Goal: Task Accomplishment & Management: Use online tool/utility

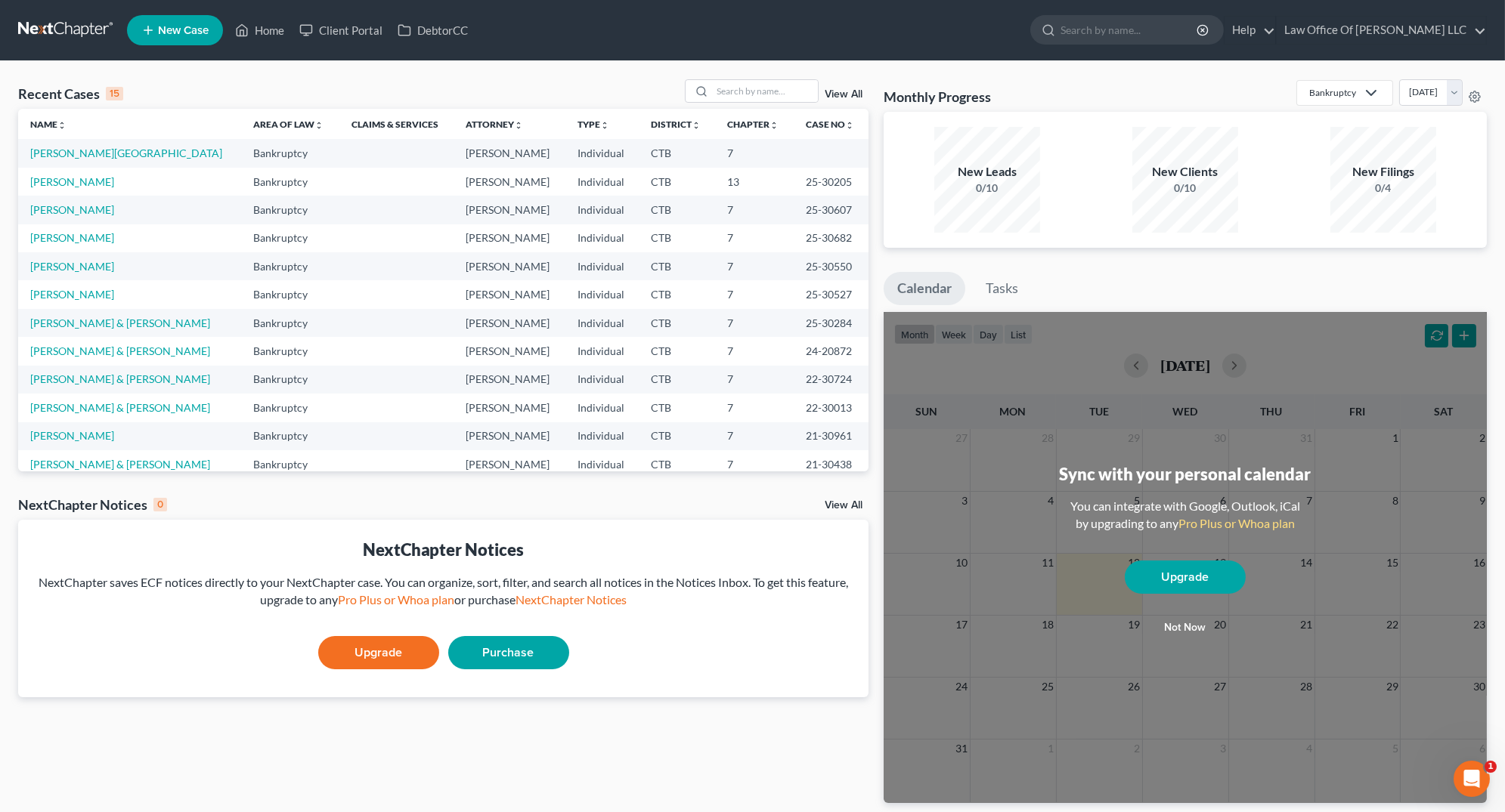
click at [843, 93] on link "View All" at bounding box center [843, 94] width 38 height 11
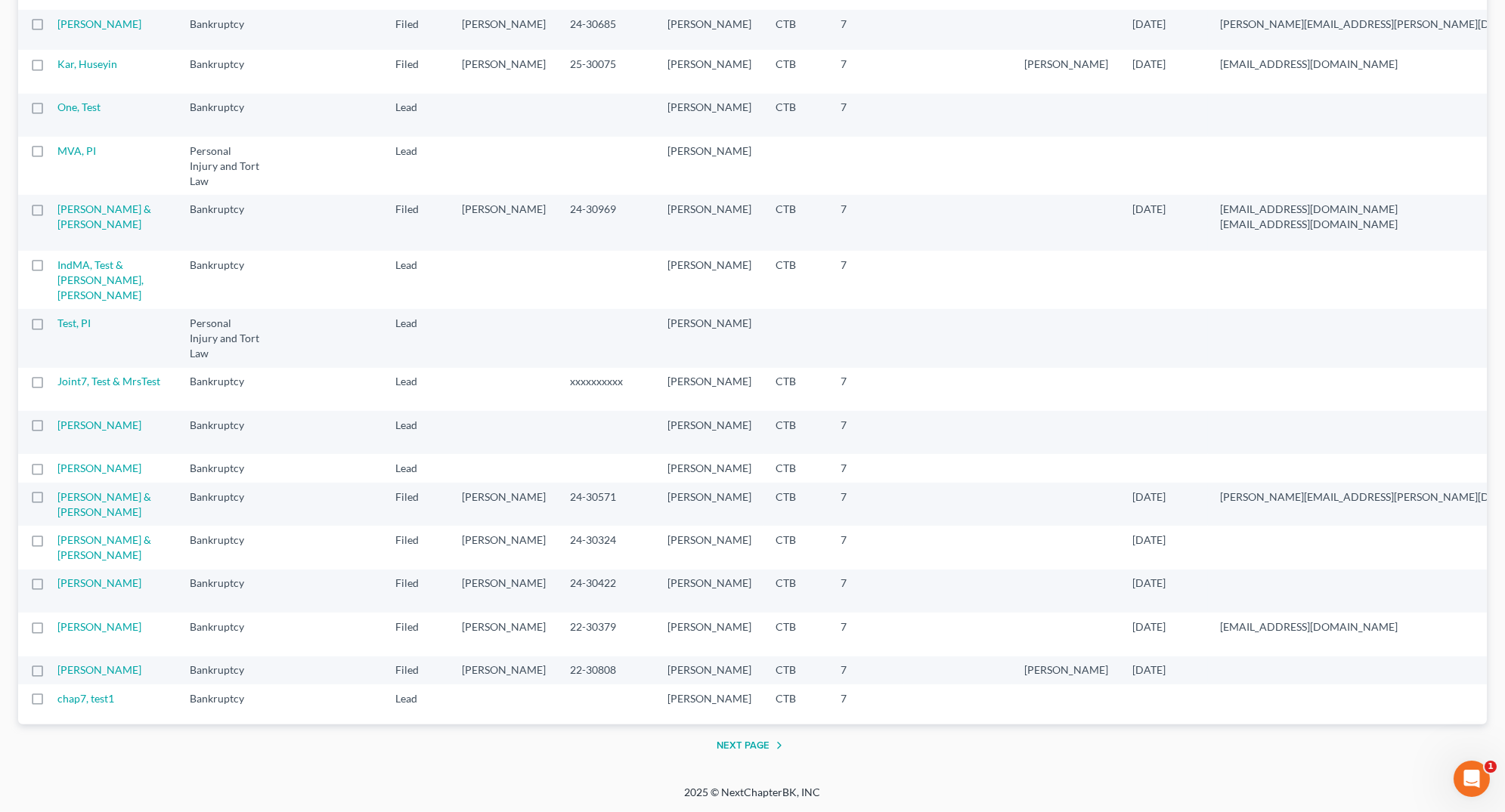
scroll to position [1813, 0]
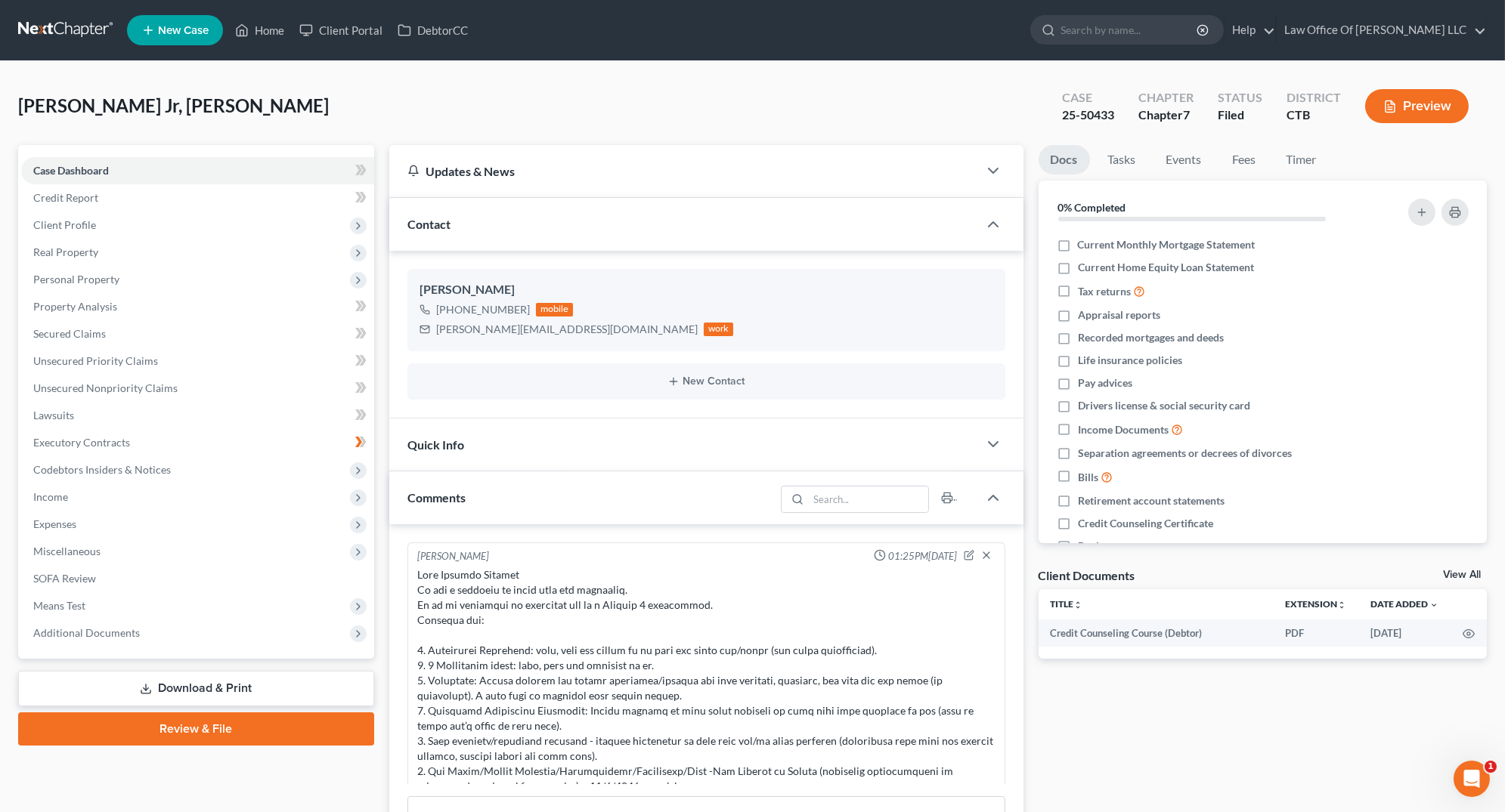
scroll to position [9871, 0]
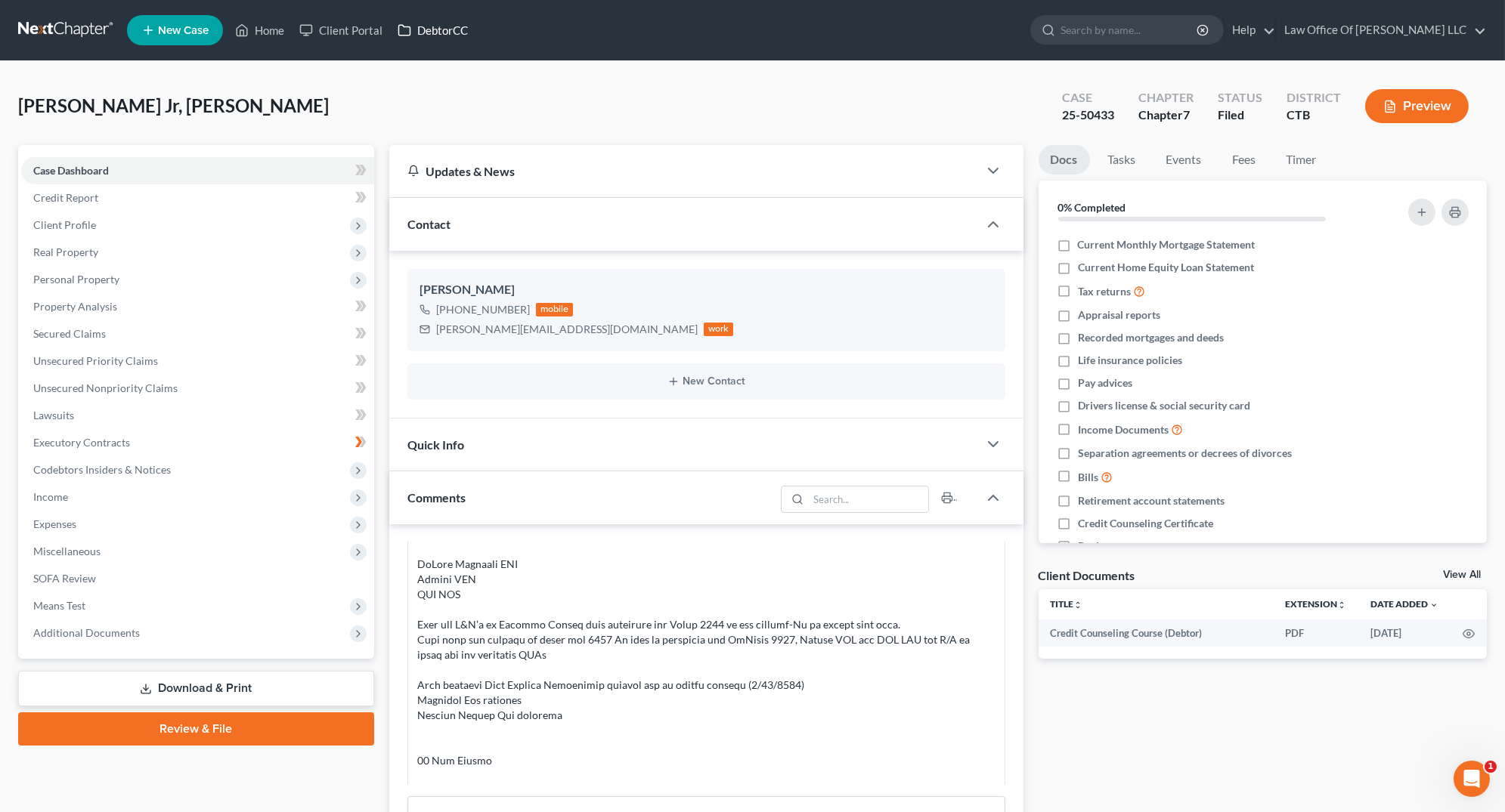
click at [412, 34] on link "DebtorCC" at bounding box center [432, 30] width 85 height 27
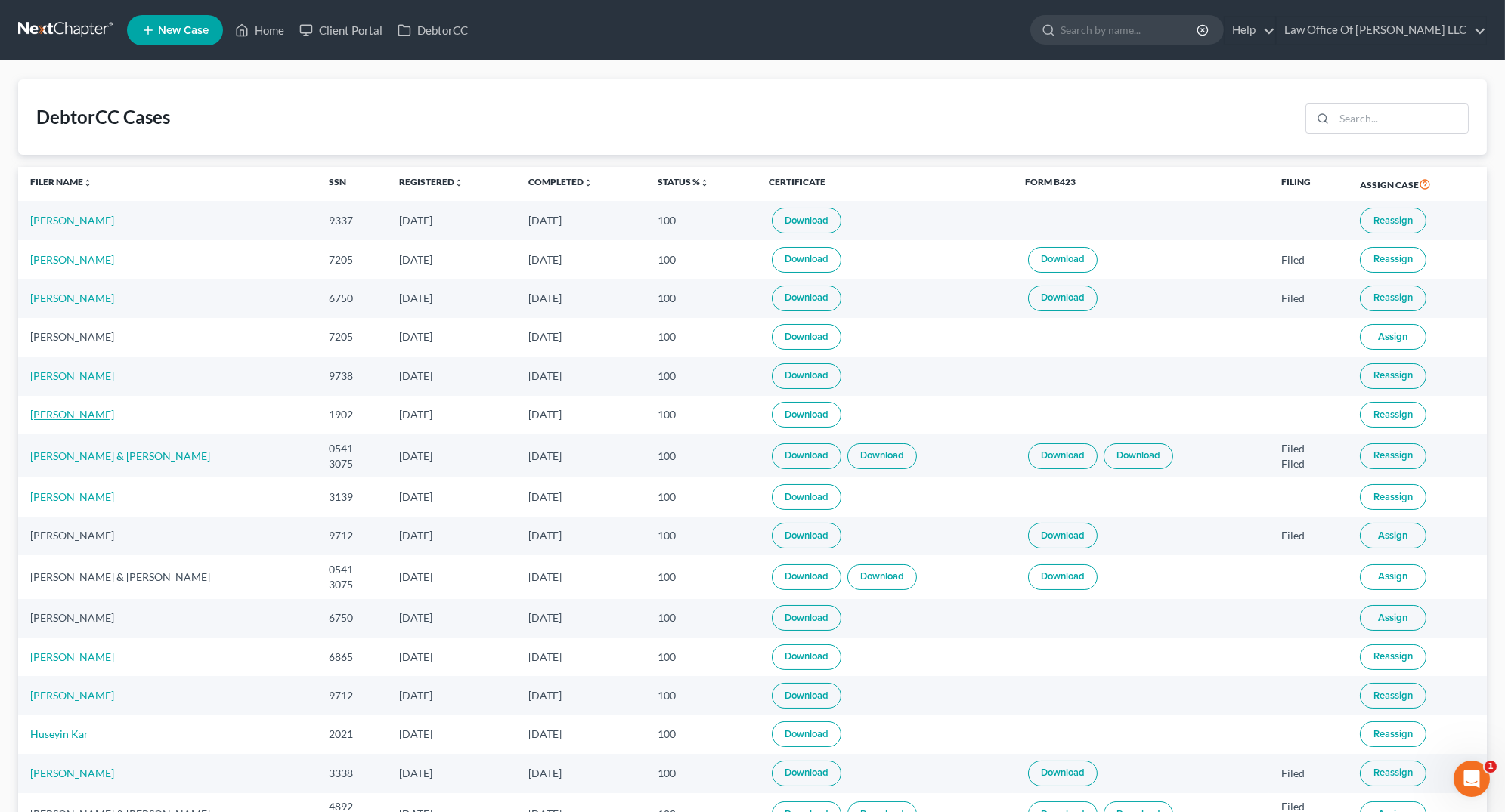
click at [50, 412] on link "[PERSON_NAME]" at bounding box center [72, 414] width 84 height 13
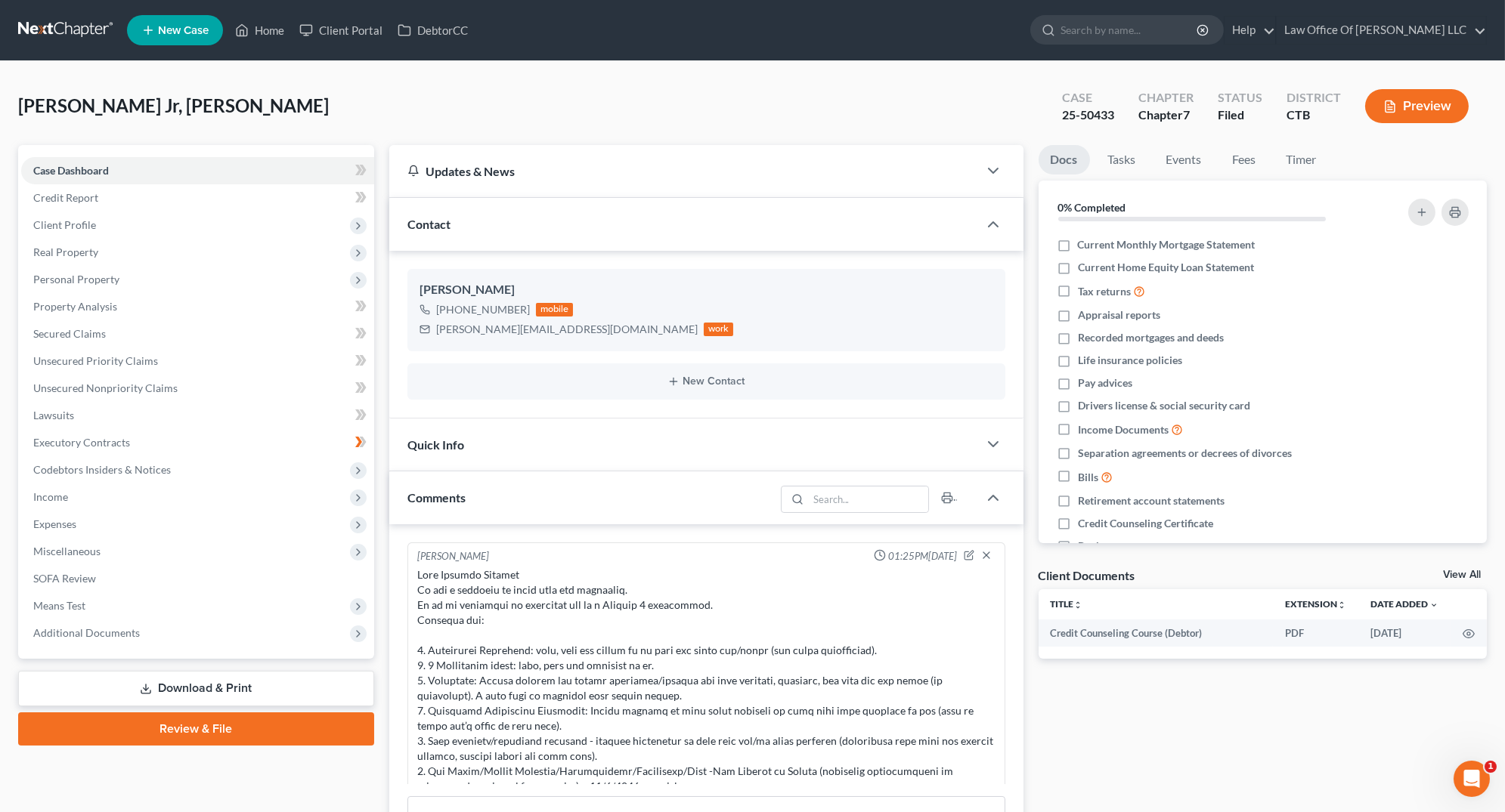
scroll to position [9871, 0]
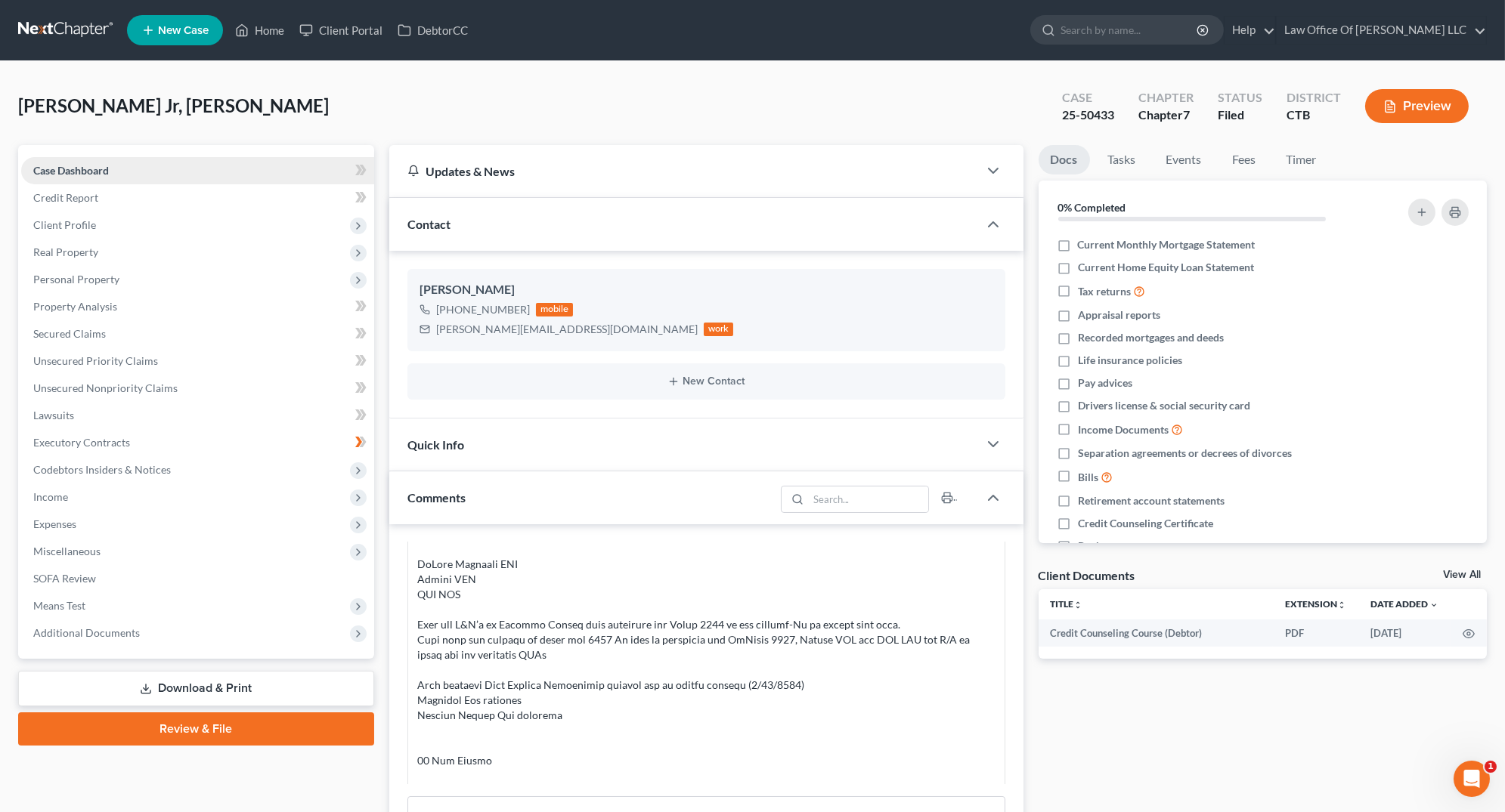
click at [127, 176] on link "Case Dashboard" at bounding box center [198, 170] width 353 height 27
click at [507, 580] on div at bounding box center [705, 534] width 578 height 710
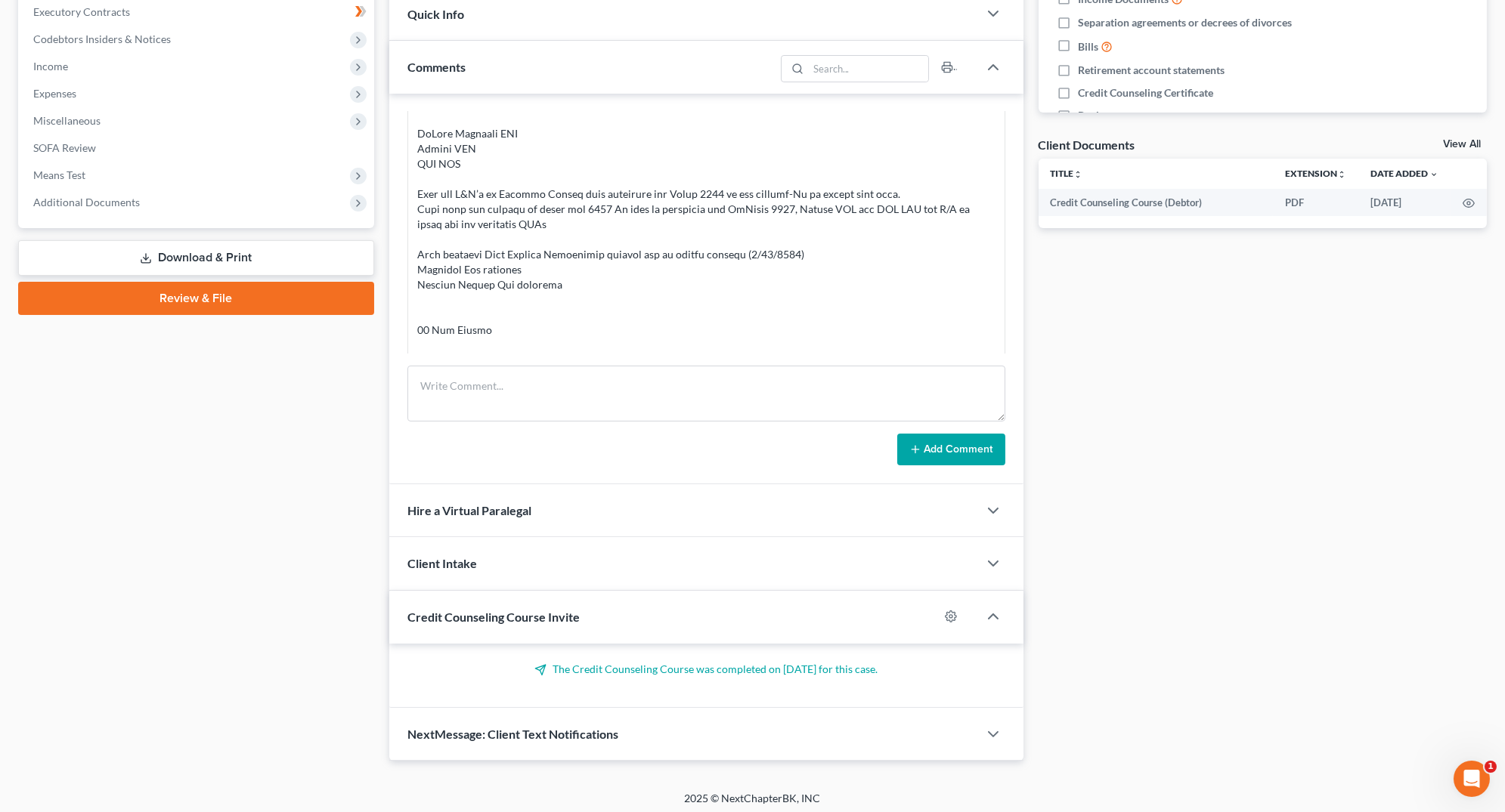
scroll to position [431, 0]
click at [587, 611] on div "Credit Counseling Course Invite" at bounding box center [664, 617] width 549 height 52
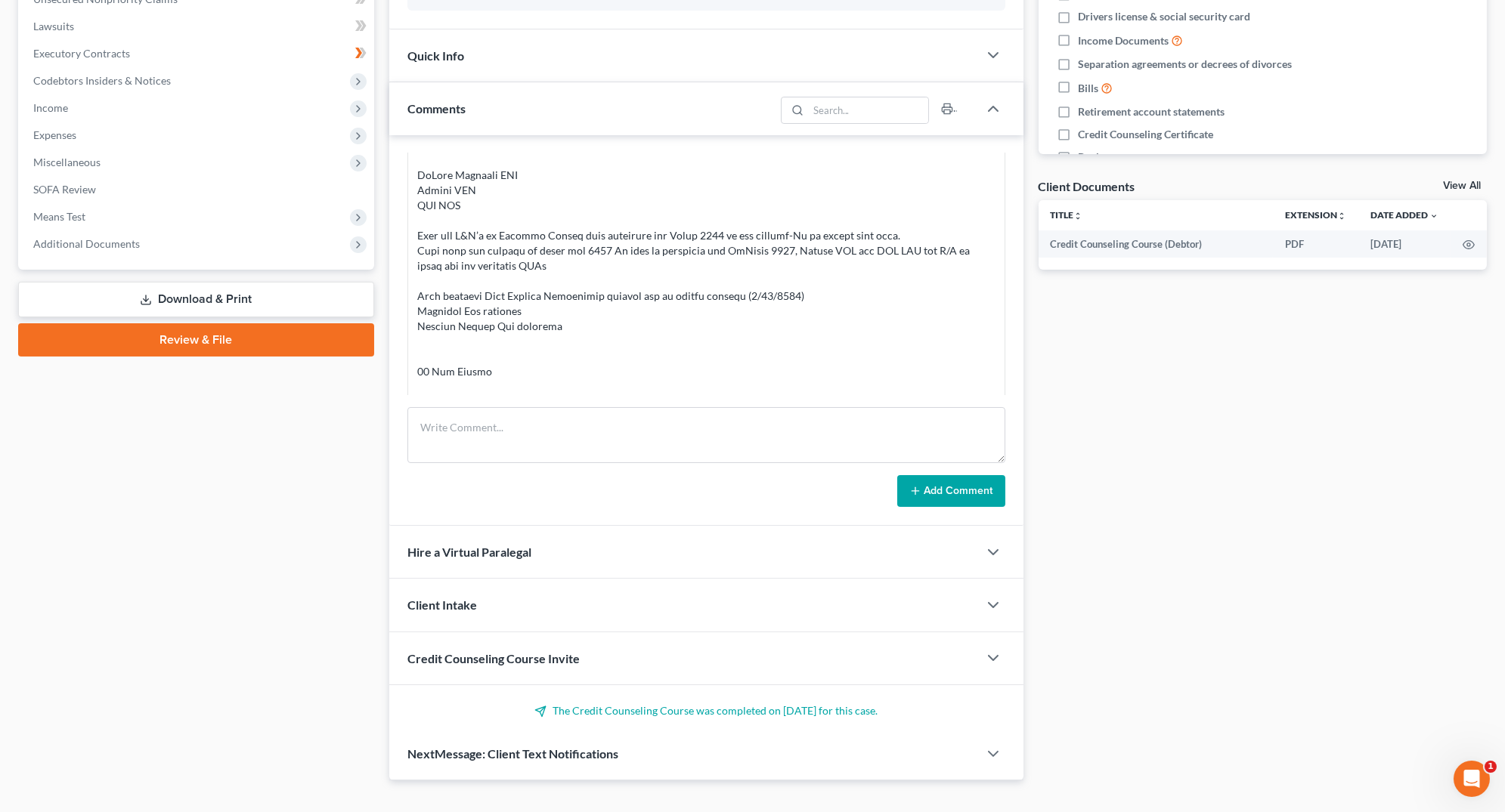
scroll to position [367, 0]
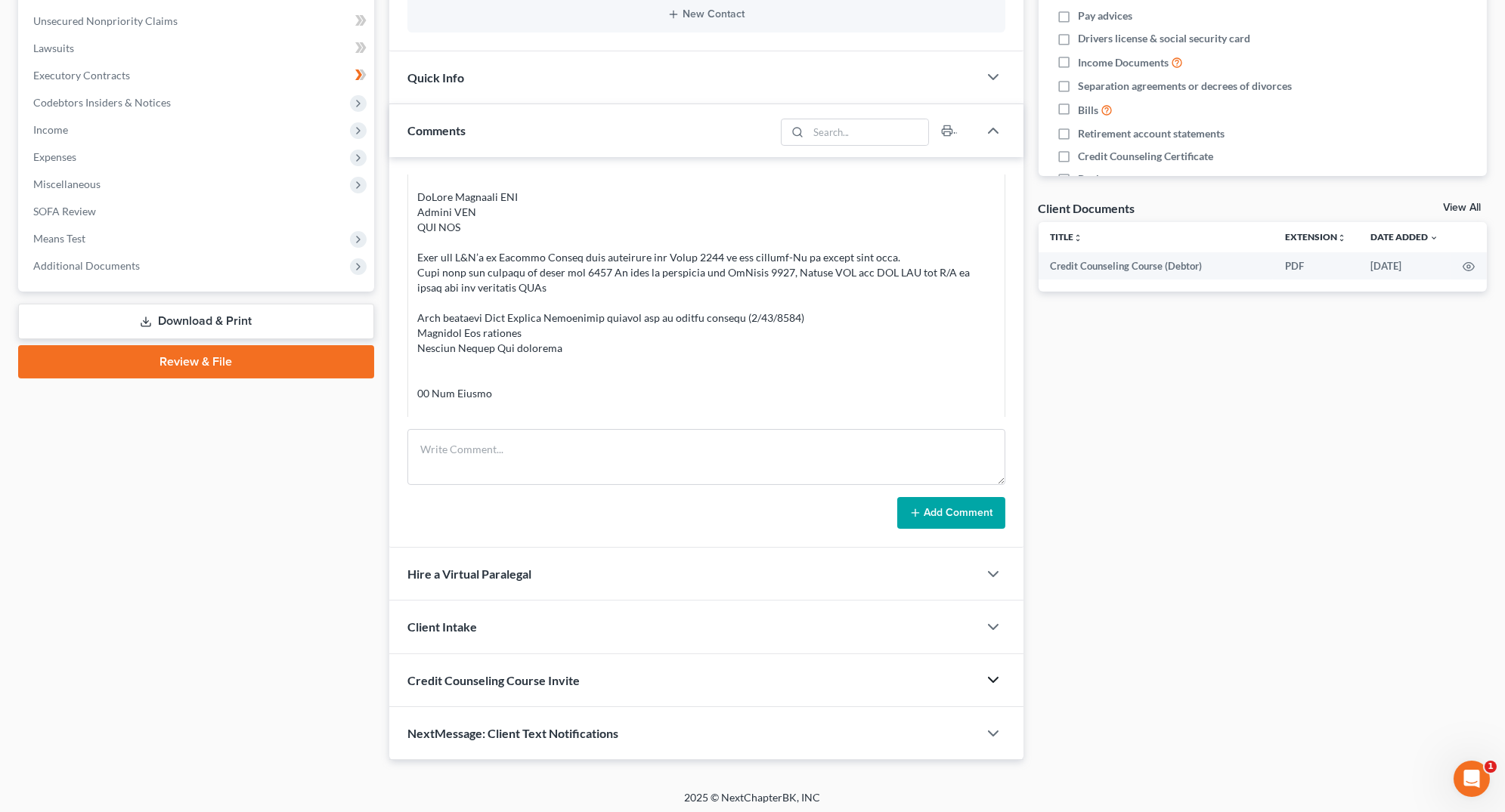
click at [990, 671] on icon "button" at bounding box center [993, 681] width 18 height 18
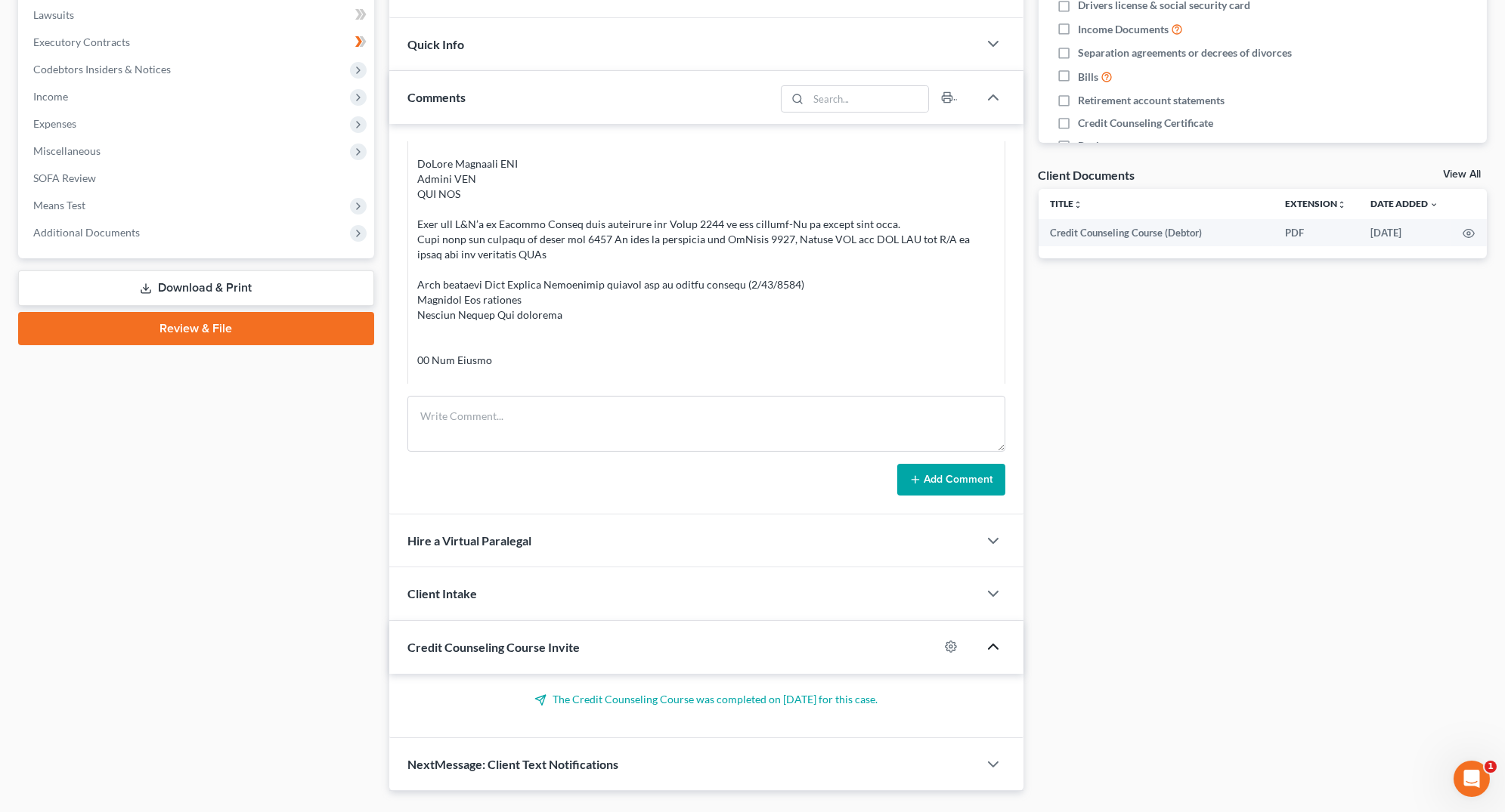
scroll to position [431, 0]
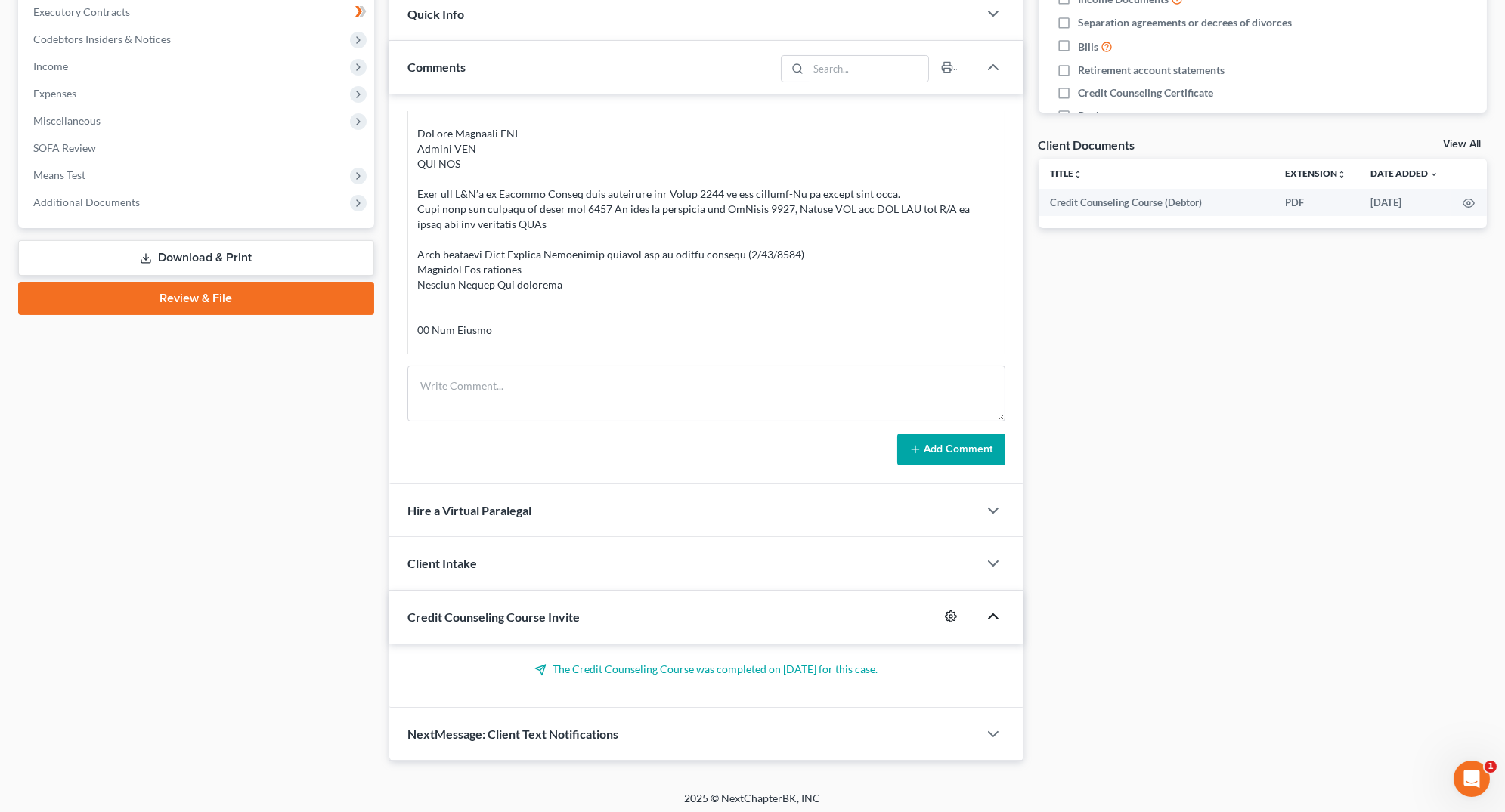
click at [949, 615] on circle "button" at bounding box center [951, 617] width 3 height 3
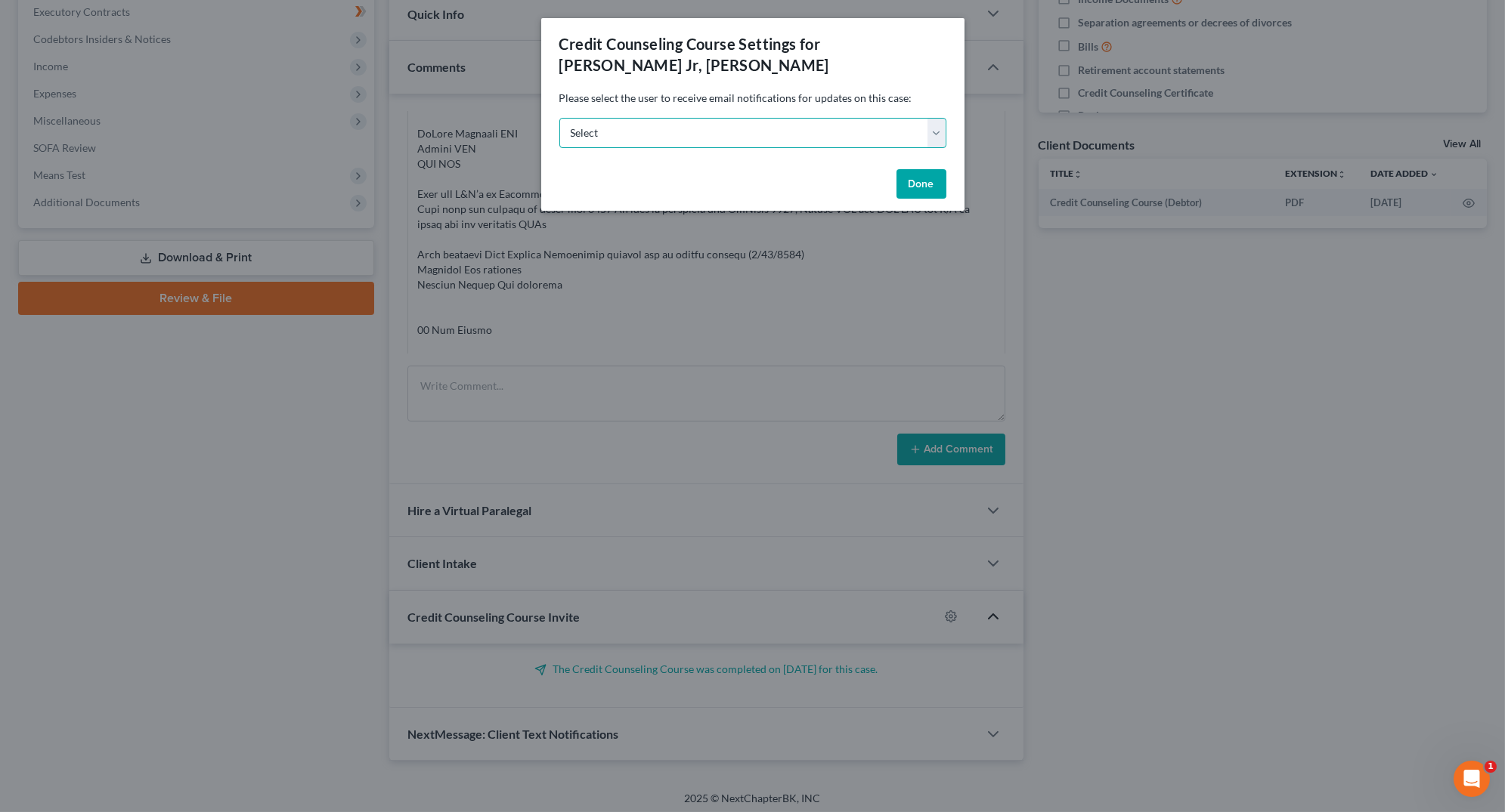
click at [940, 118] on select "[PERSON_NAME][EMAIL_ADDRESS][DOMAIN_NAME] Select" at bounding box center [752, 133] width 387 height 31
click at [933, 118] on select "[PERSON_NAME][EMAIL_ADDRESS][DOMAIN_NAME] Select" at bounding box center [752, 133] width 387 height 31
select select "0"
click at [912, 179] on div "Done" at bounding box center [752, 187] width 423 height 48
click at [914, 170] on button "Done" at bounding box center [921, 184] width 50 height 31
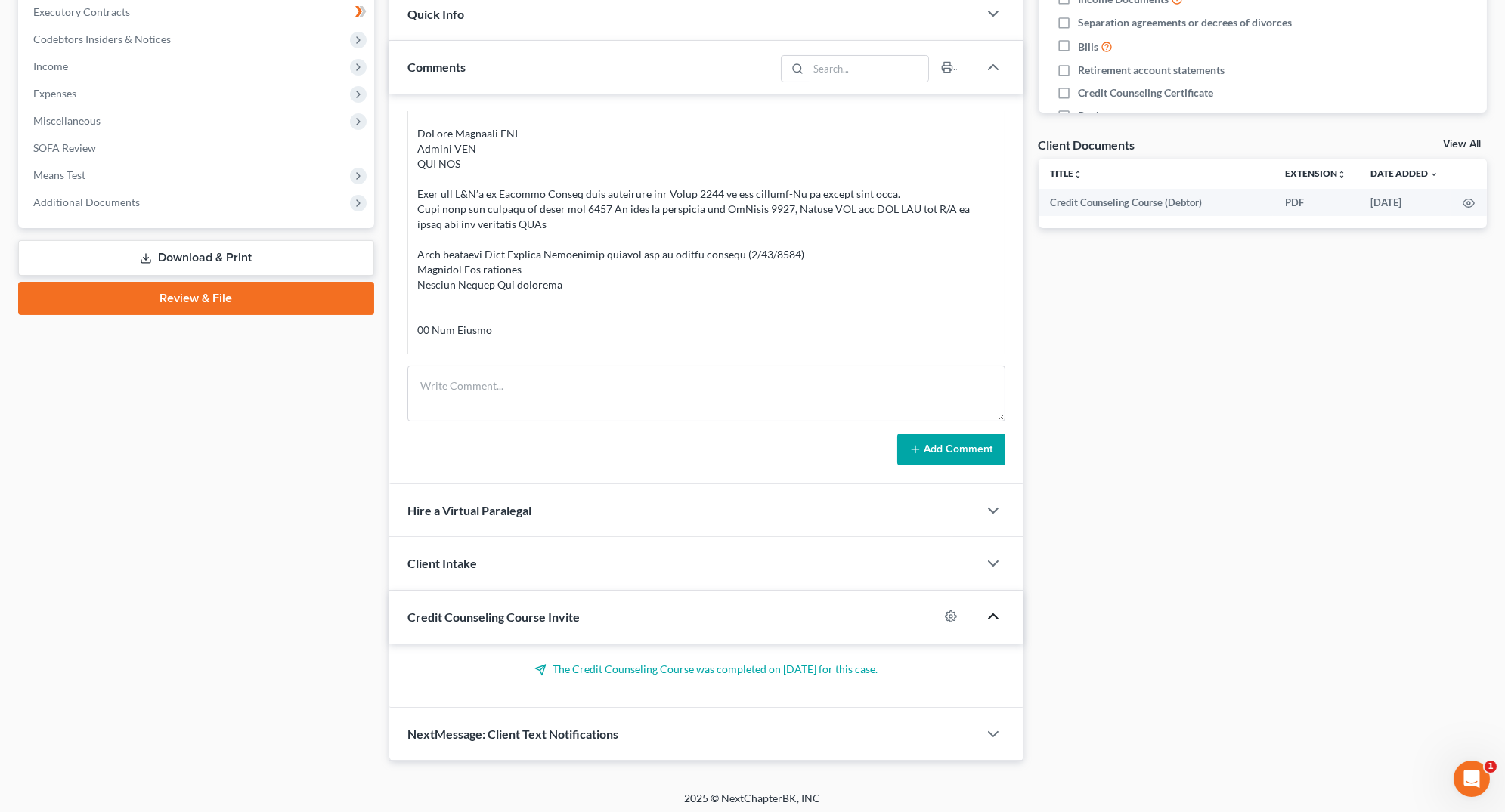
click at [608, 617] on div "Credit Counseling Course Invite" at bounding box center [664, 617] width 549 height 52
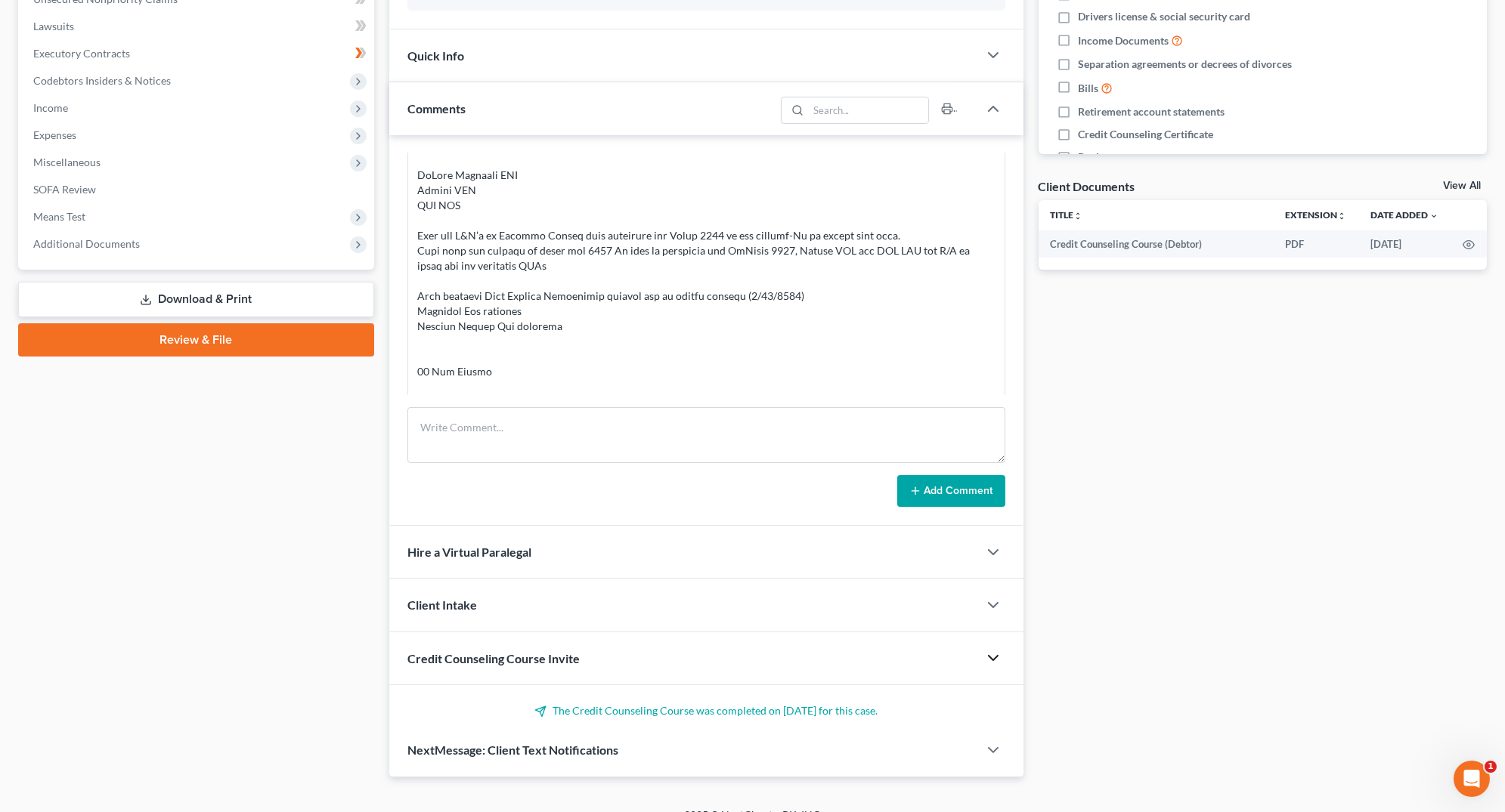
scroll to position [367, 0]
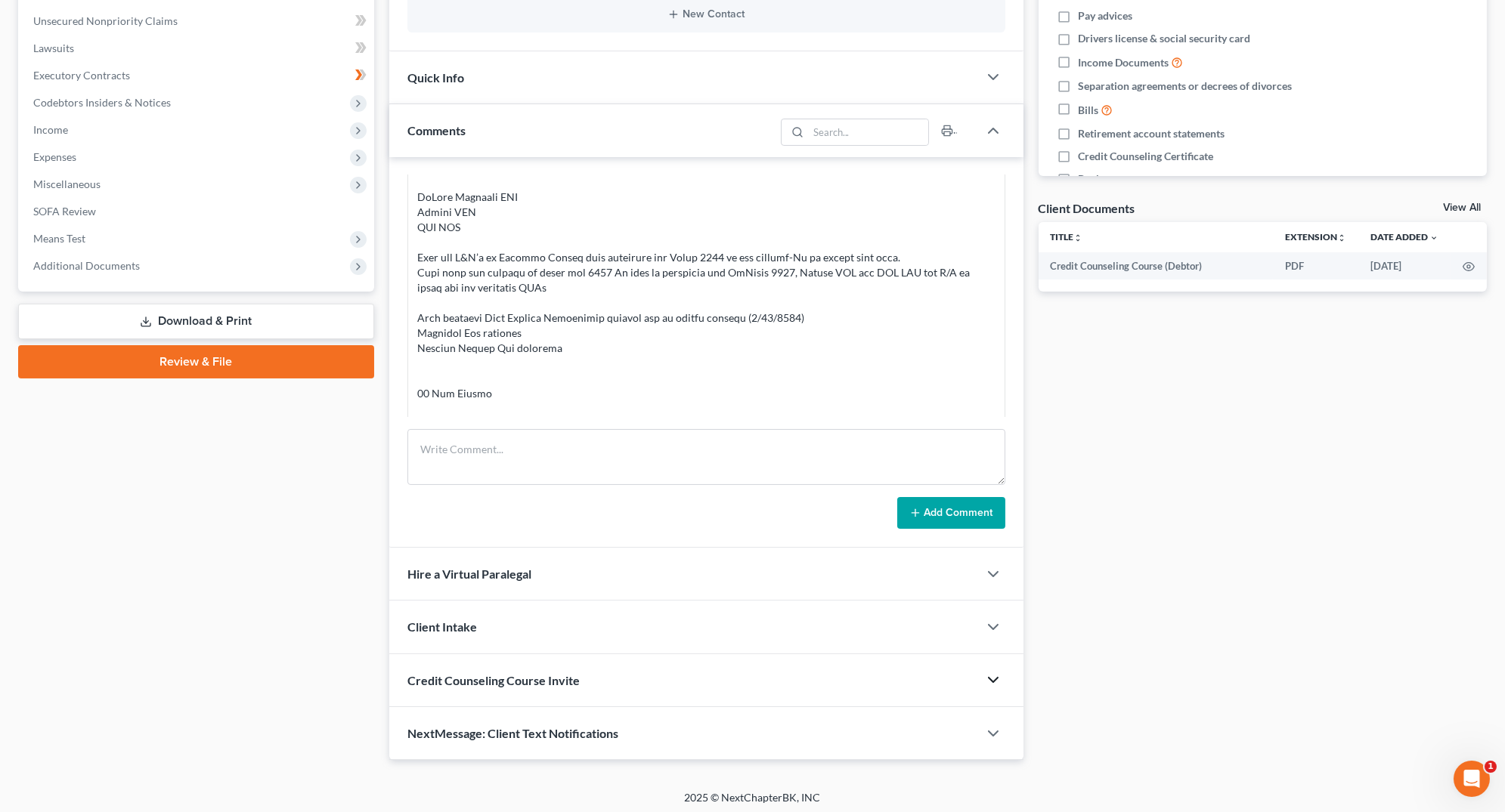
click at [540, 673] on span "Credit Counseling Course Invite" at bounding box center [494, 680] width 172 height 14
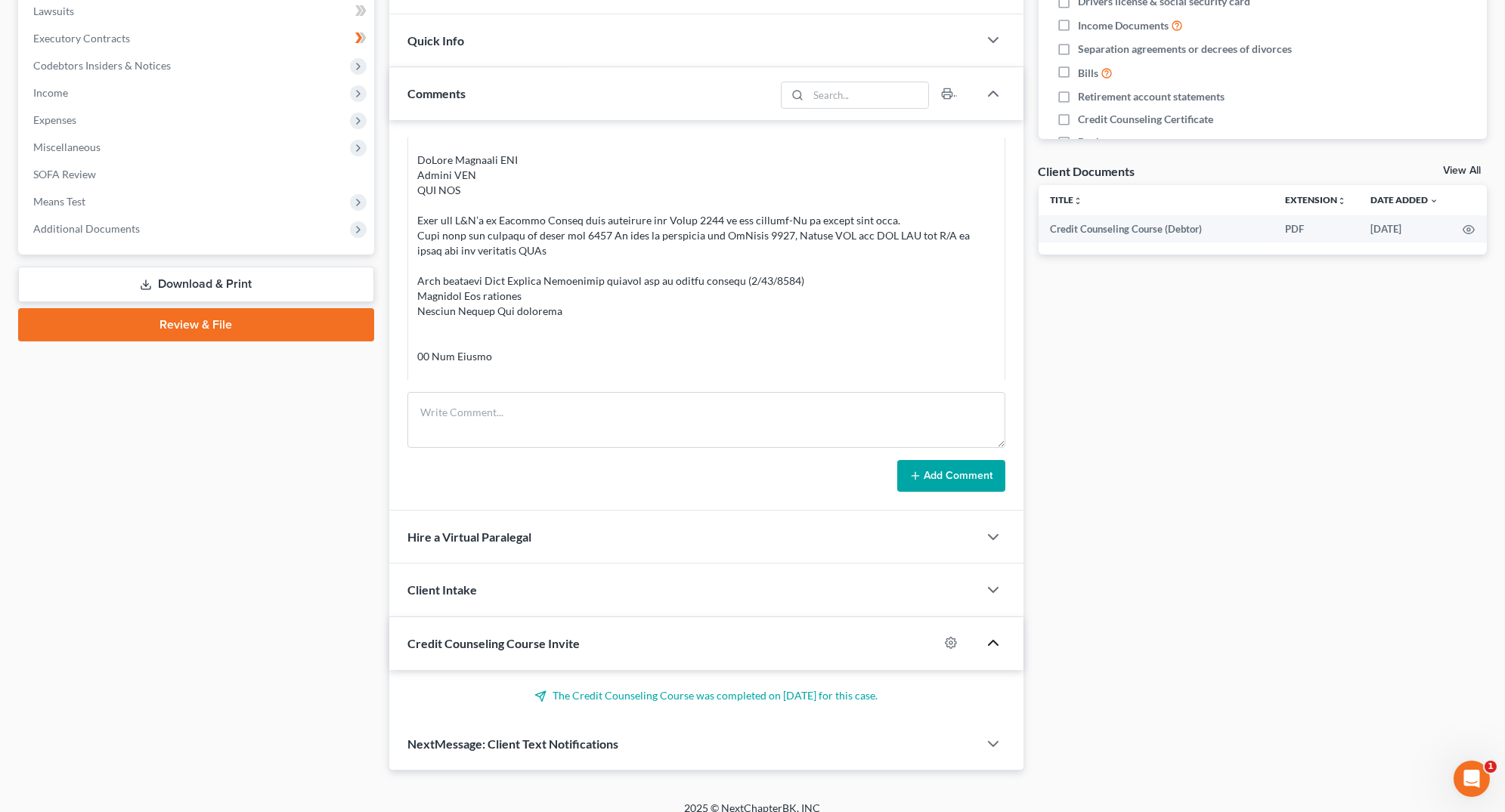
scroll to position [431, 0]
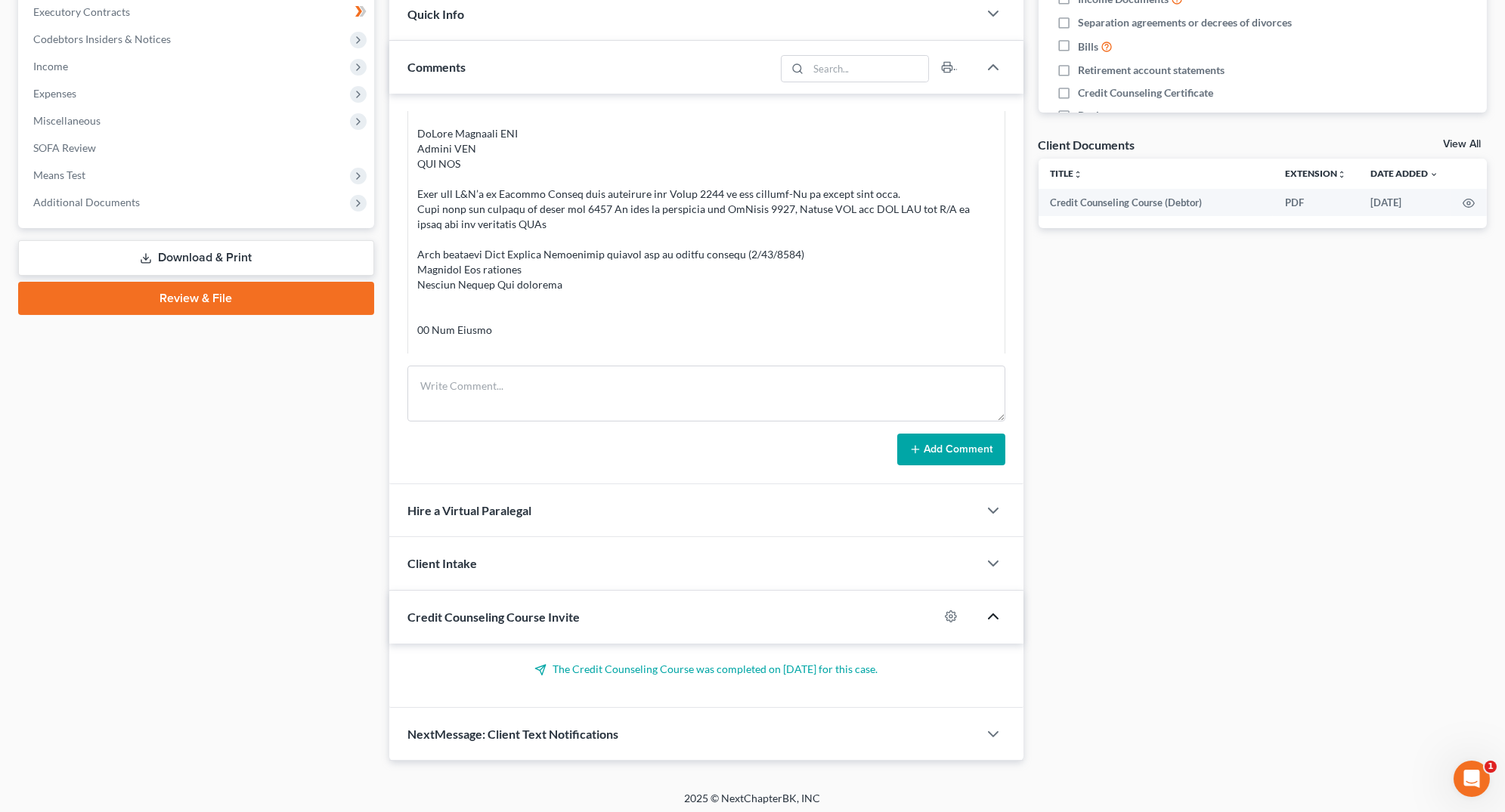
click at [534, 665] on icon at bounding box center [540, 670] width 12 height 12
click at [603, 671] on p "The Credit Counseling Course was completed on [DATE] for this case." at bounding box center [706, 670] width 598 height 15
